Goal: Task Accomplishment & Management: Manage account settings

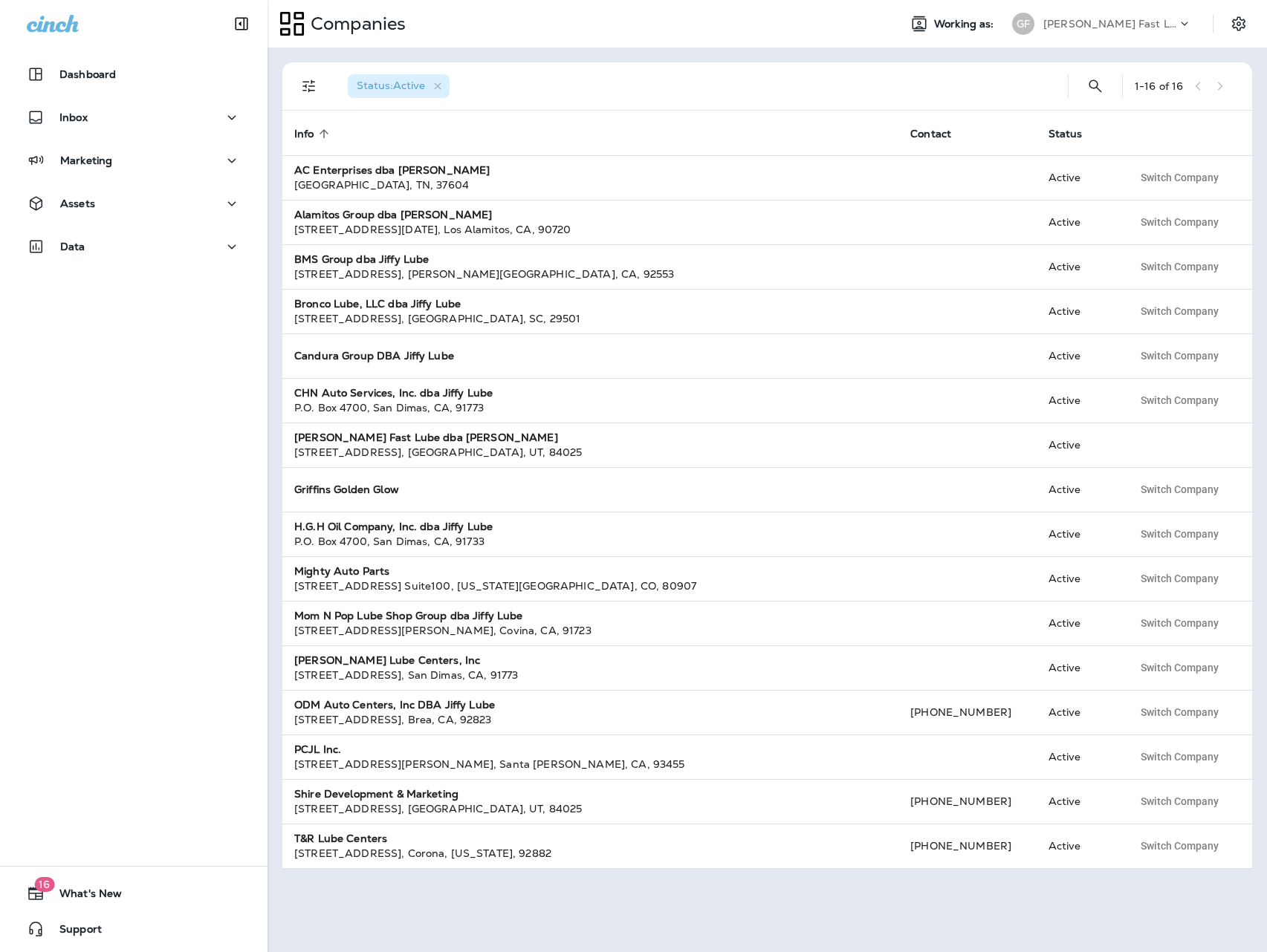
click at [1098, 29] on p "[PERSON_NAME] Fast Lube dba [PERSON_NAME]" at bounding box center [1110, 24] width 134 height 12
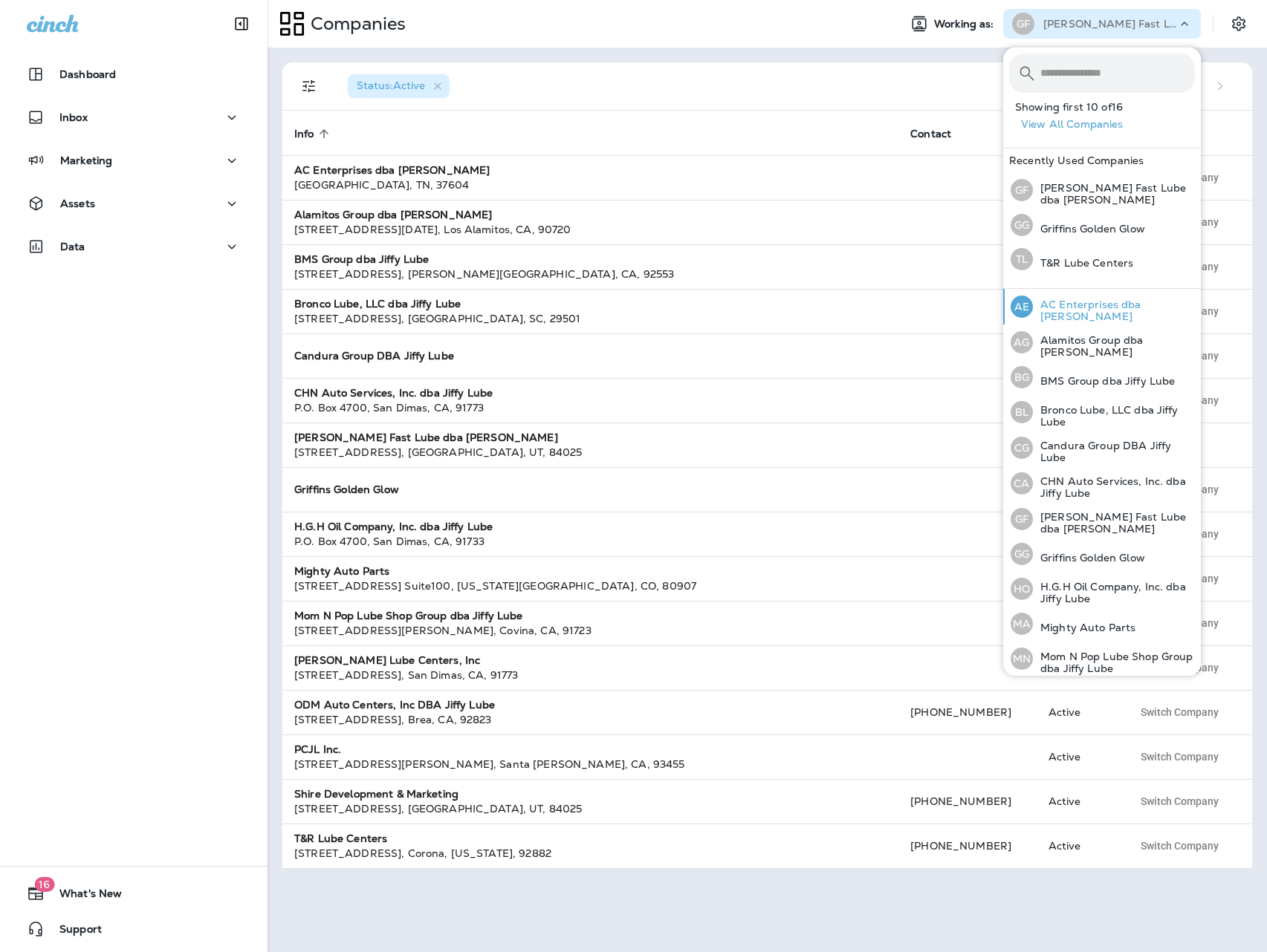
click at [1099, 314] on p "AC Enterprises dba [PERSON_NAME]" at bounding box center [1113, 310] width 162 height 24
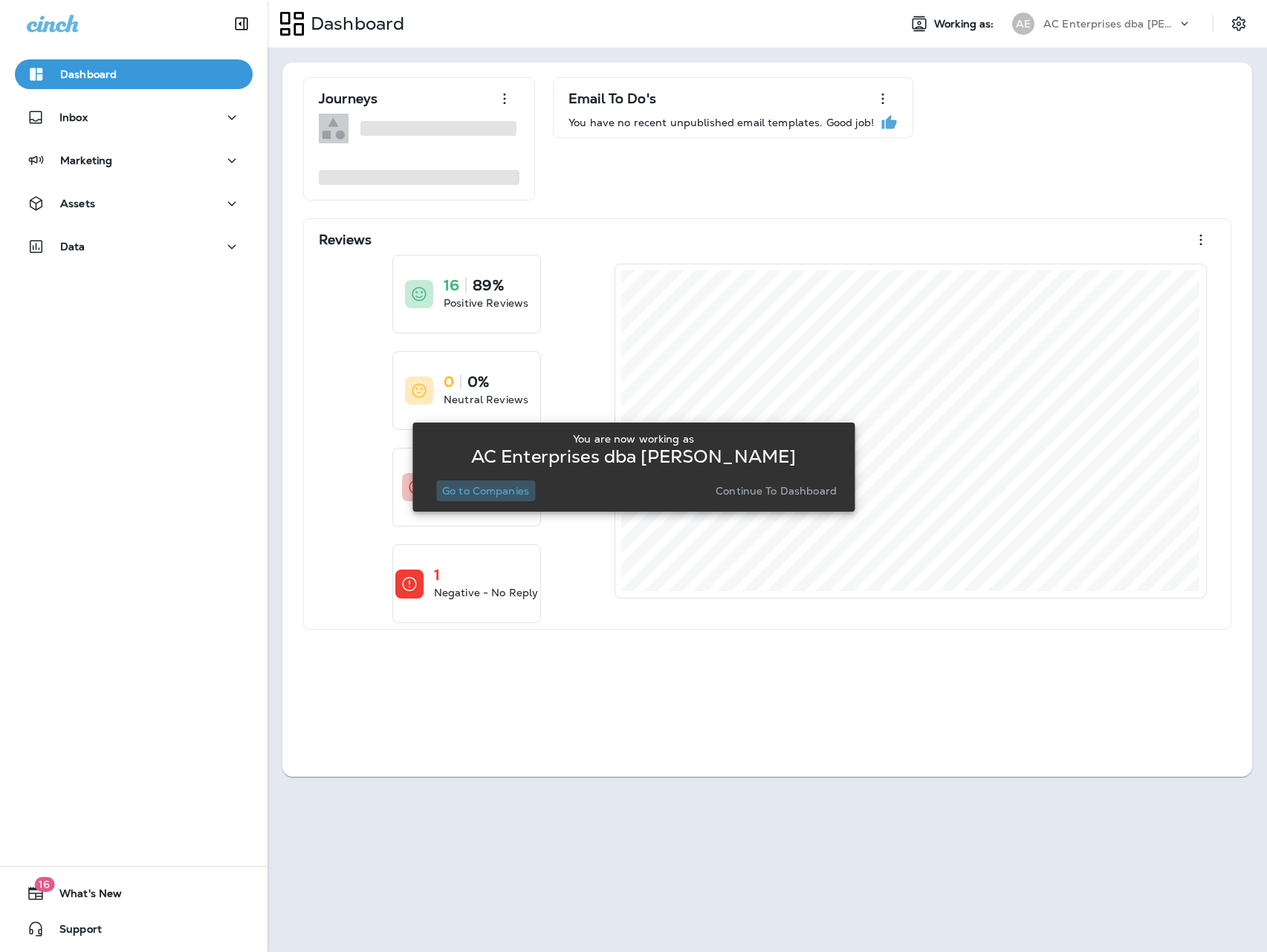
click at [482, 492] on p "Go to Companies" at bounding box center [485, 491] width 87 height 12
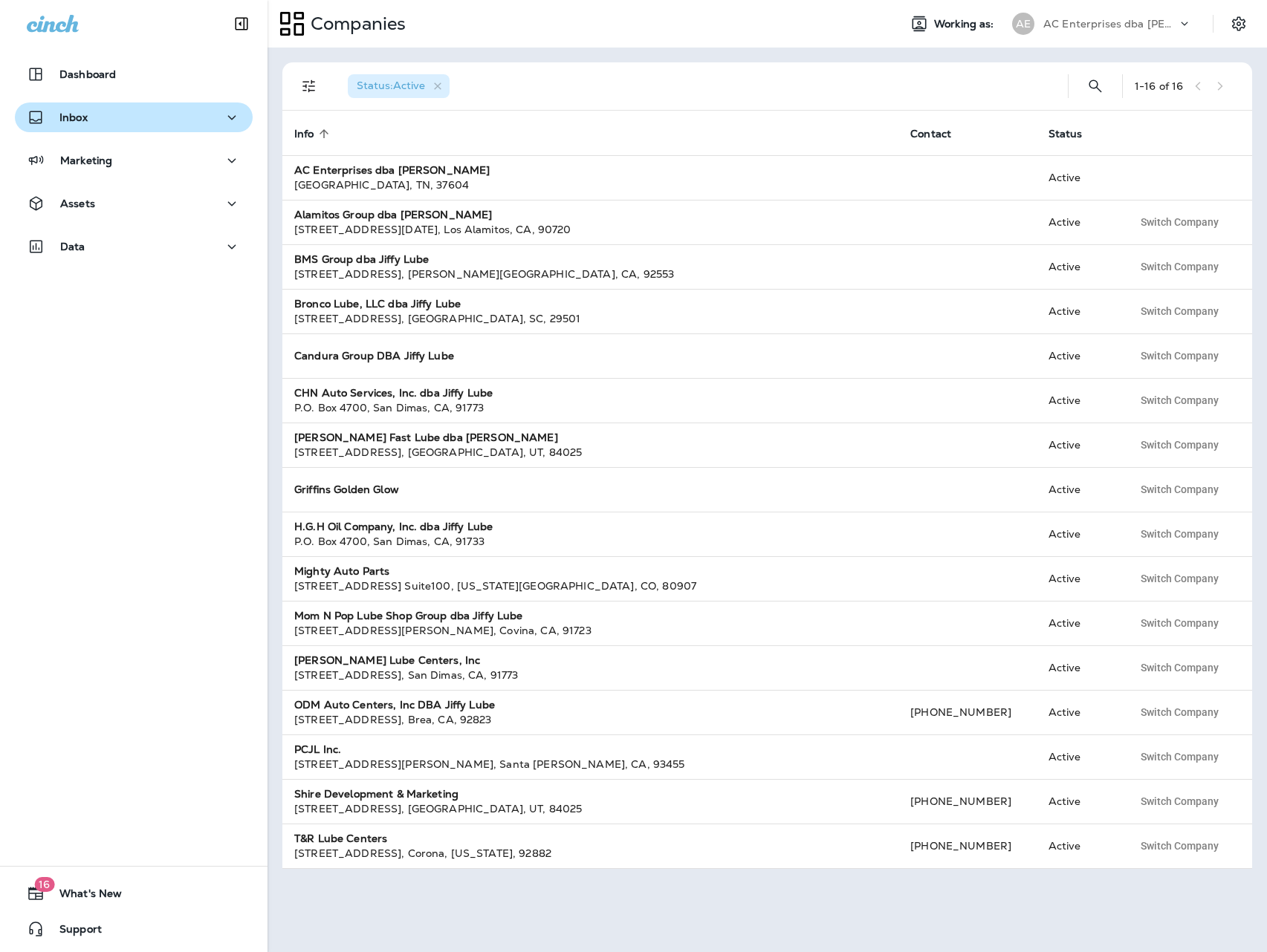
click at [119, 124] on div "Inbox" at bounding box center [134, 118] width 214 height 19
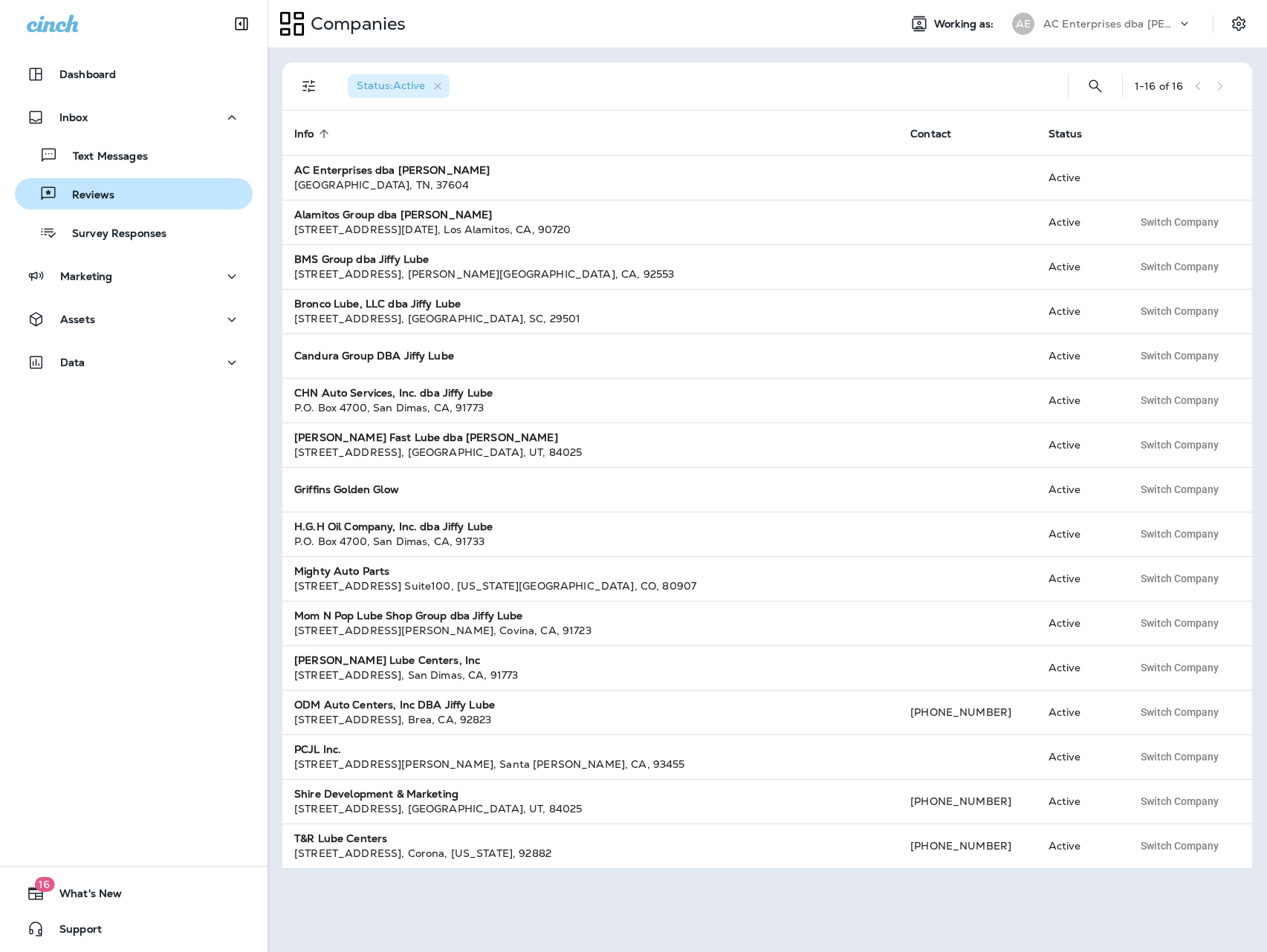
click at [67, 197] on p "Reviews" at bounding box center [86, 195] width 57 height 14
